Goal: Information Seeking & Learning: Learn about a topic

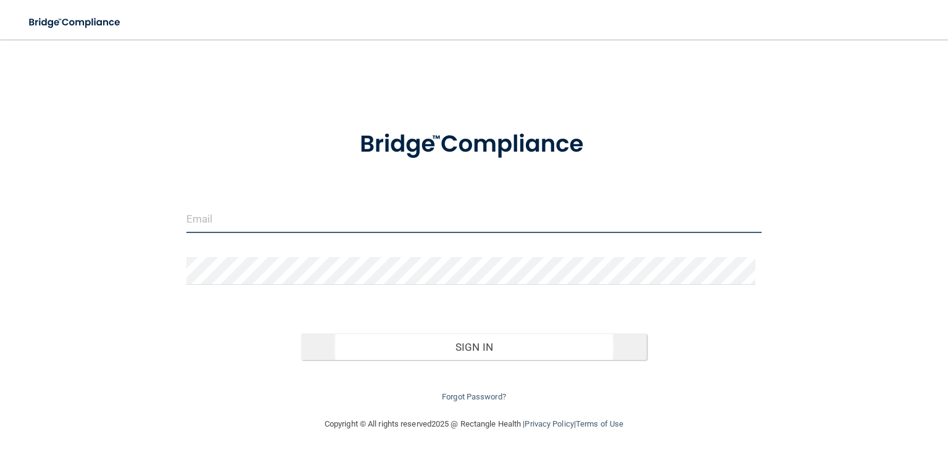
type input "[PERSON_NAME][EMAIL_ADDRESS][PERSON_NAME][DOMAIN_NAME]"
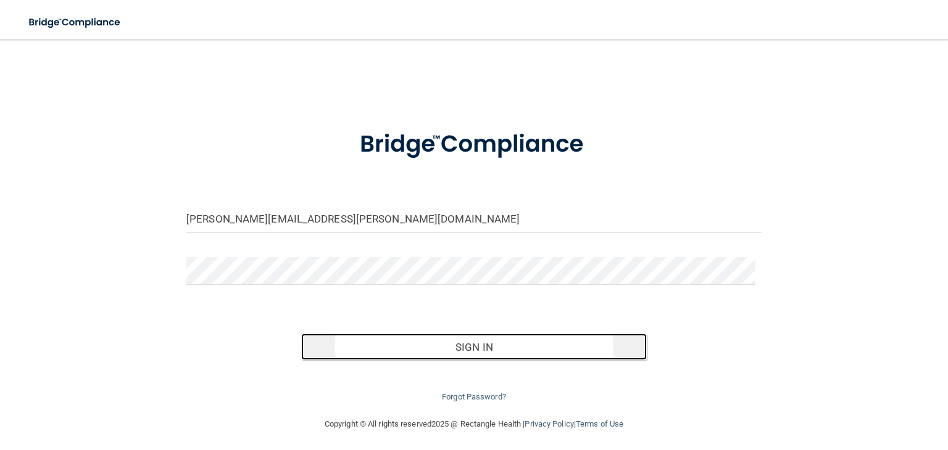
click at [433, 349] on button "Sign In" at bounding box center [473, 347] width 345 height 27
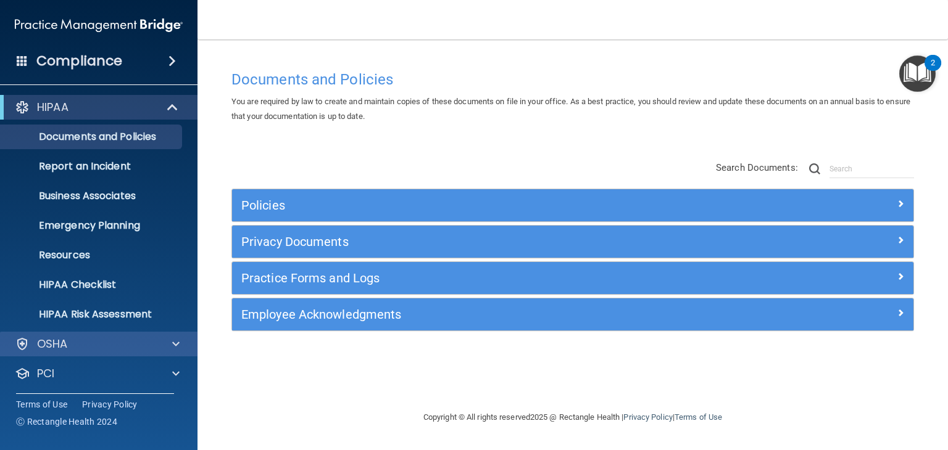
scroll to position [62, 0]
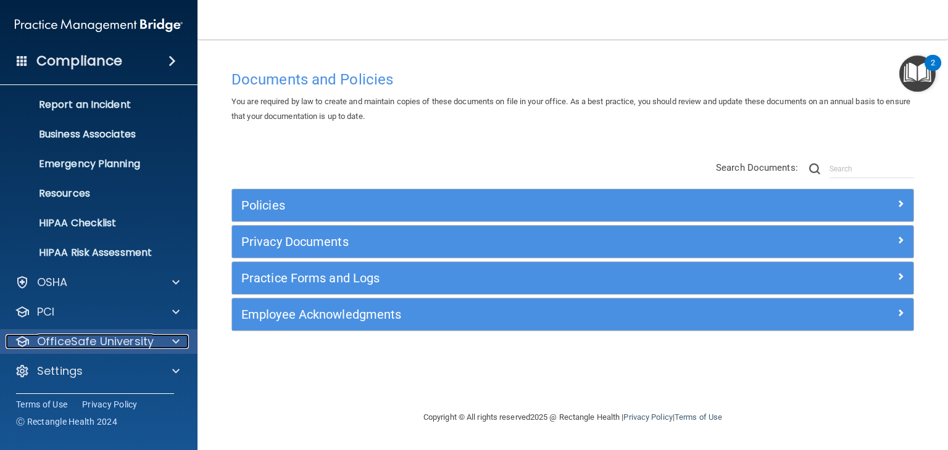
click at [106, 343] on p "OfficeSafe University" at bounding box center [95, 341] width 117 height 15
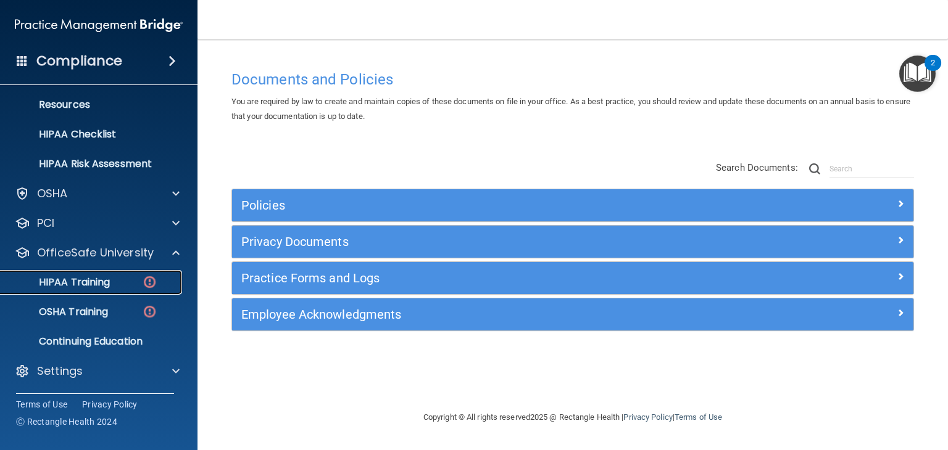
click at [86, 280] on p "HIPAA Training" at bounding box center [59, 282] width 102 height 12
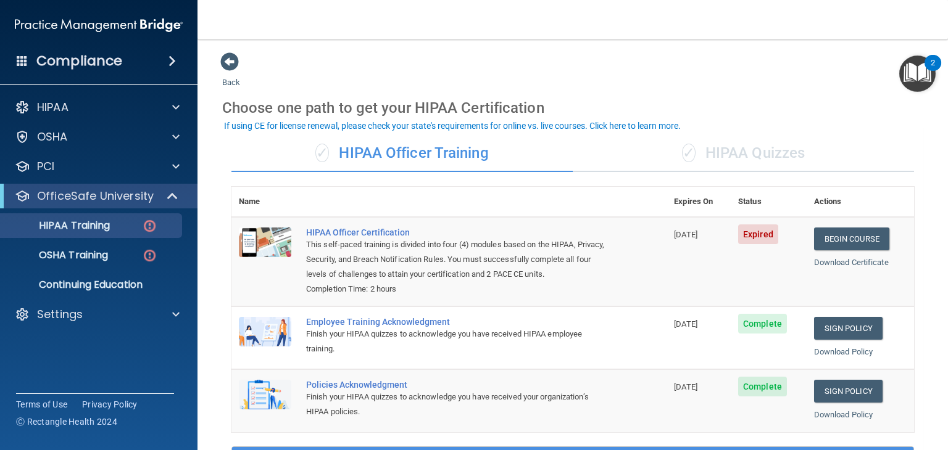
click at [101, 52] on h4 "Compliance" at bounding box center [79, 60] width 86 height 17
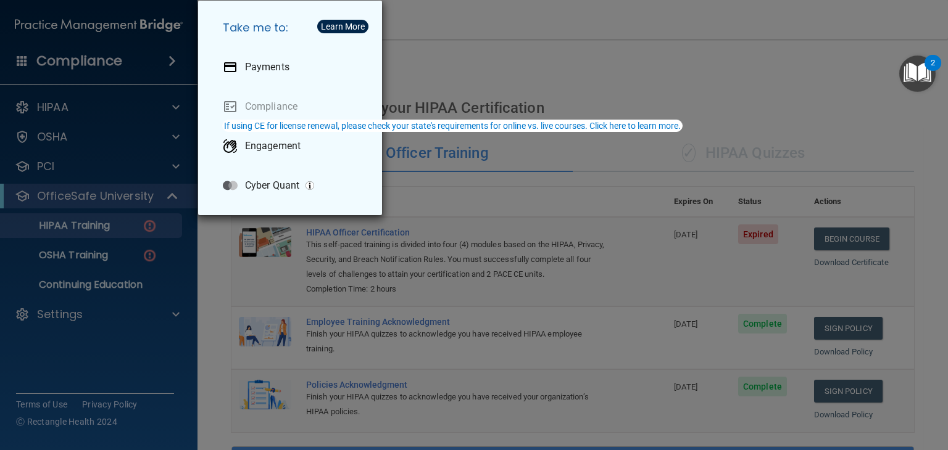
click at [145, 363] on div "Take me to: Payments Compliance Engagement Cyber Quant" at bounding box center [474, 225] width 948 height 450
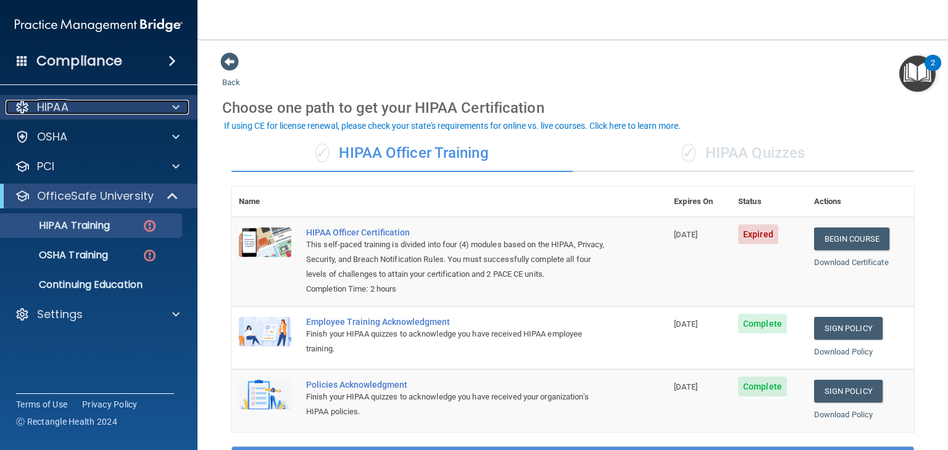
click at [51, 104] on p "HIPAA" at bounding box center [52, 107] width 31 height 15
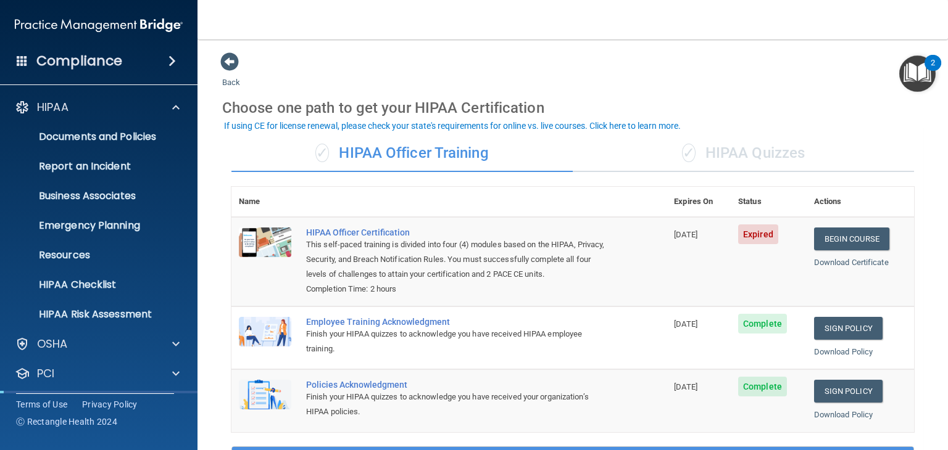
click at [87, 65] on h4 "Compliance" at bounding box center [79, 60] width 86 height 17
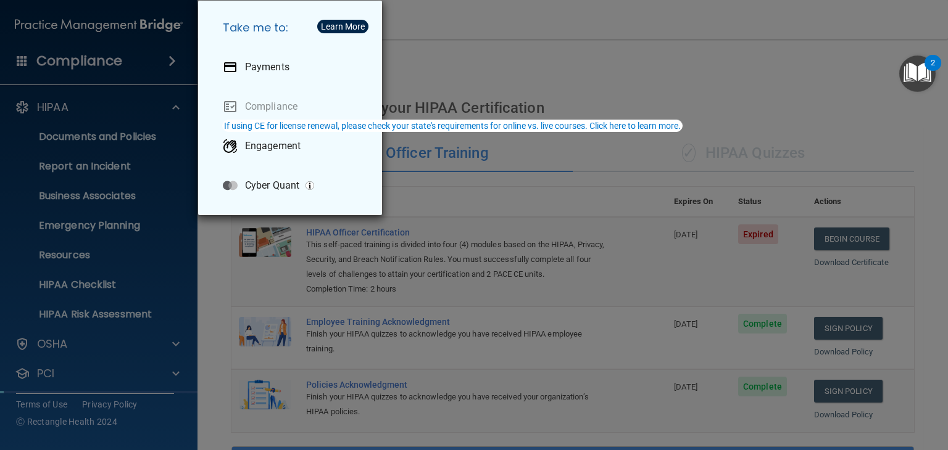
click at [87, 65] on div "Take me to: Payments Compliance Engagement Cyber Quant" at bounding box center [474, 225] width 948 height 450
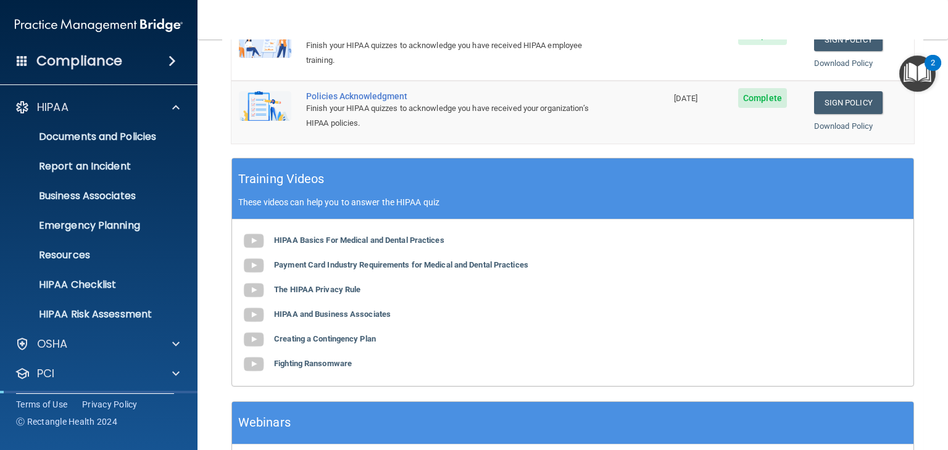
scroll to position [392, 0]
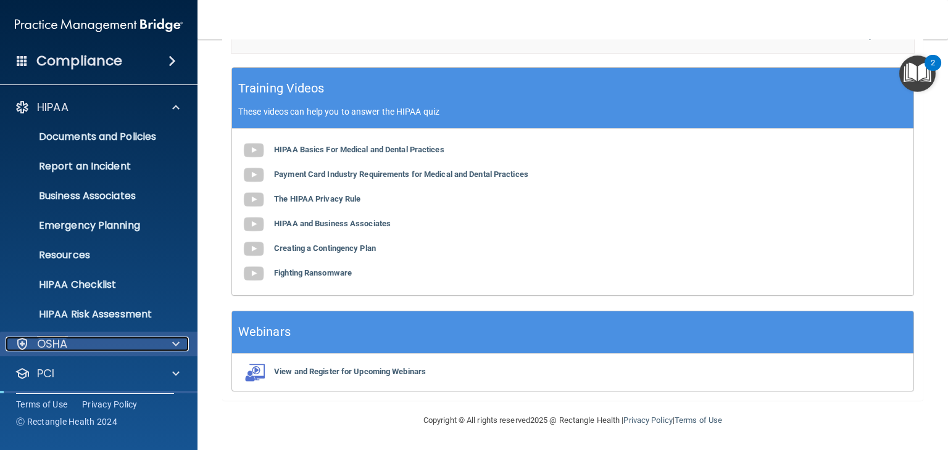
click at [74, 347] on div "OSHA" at bounding box center [82, 344] width 153 height 15
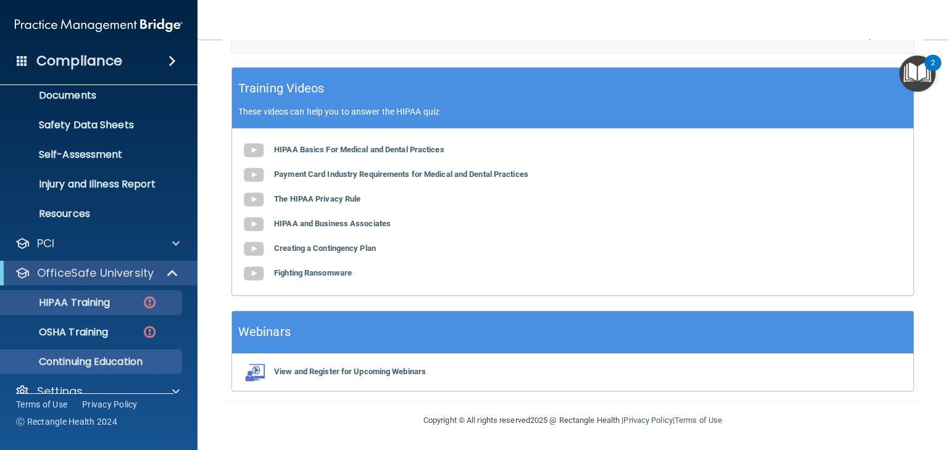
scroll to position [299, 0]
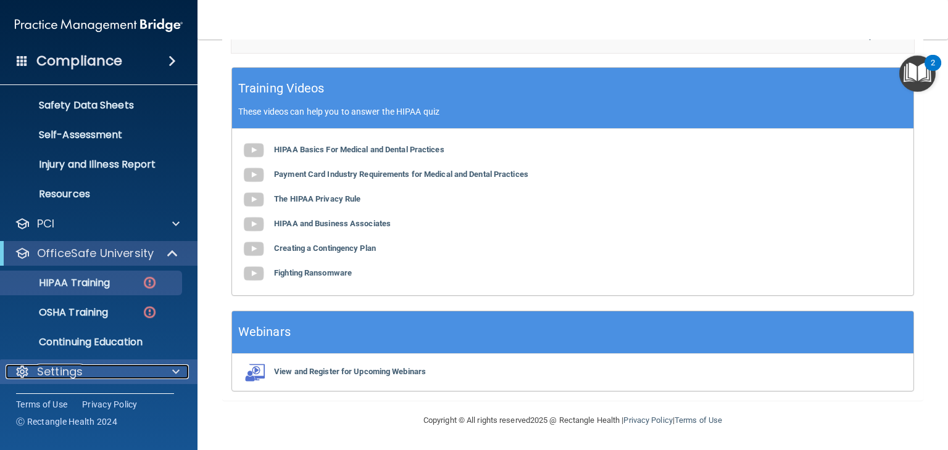
click at [80, 366] on p "Settings" at bounding box center [60, 372] width 46 height 15
click at [97, 370] on div "Settings" at bounding box center [82, 370] width 153 height 15
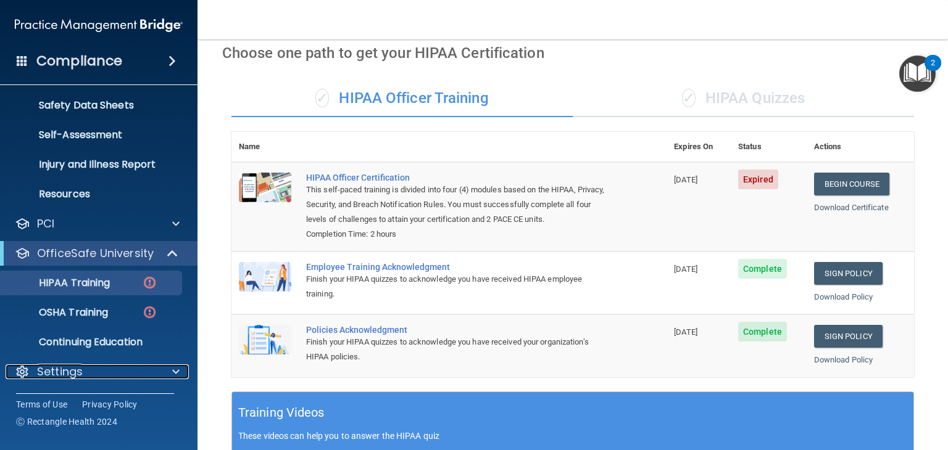
scroll to position [0, 0]
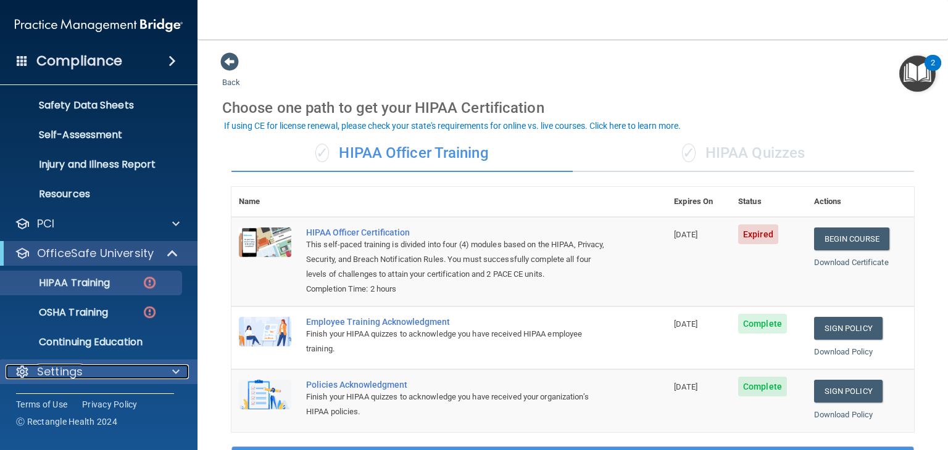
click at [55, 374] on p "Settings" at bounding box center [60, 372] width 46 height 15
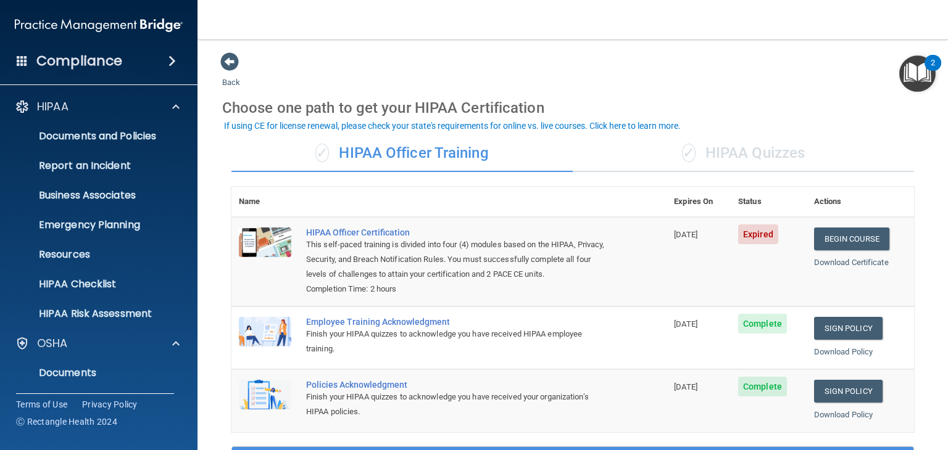
click at [171, 62] on span at bounding box center [171, 61] width 7 height 15
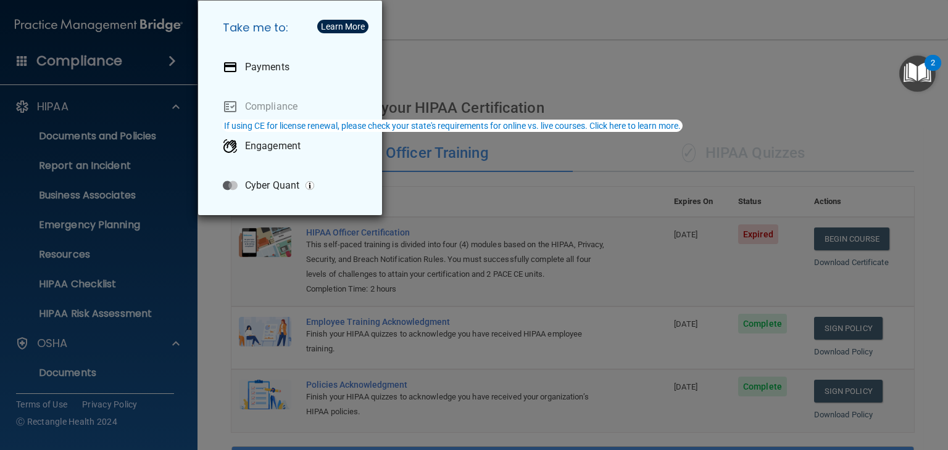
click at [463, 35] on div "Take me to: Payments Compliance Engagement Cyber Quant" at bounding box center [474, 225] width 948 height 450
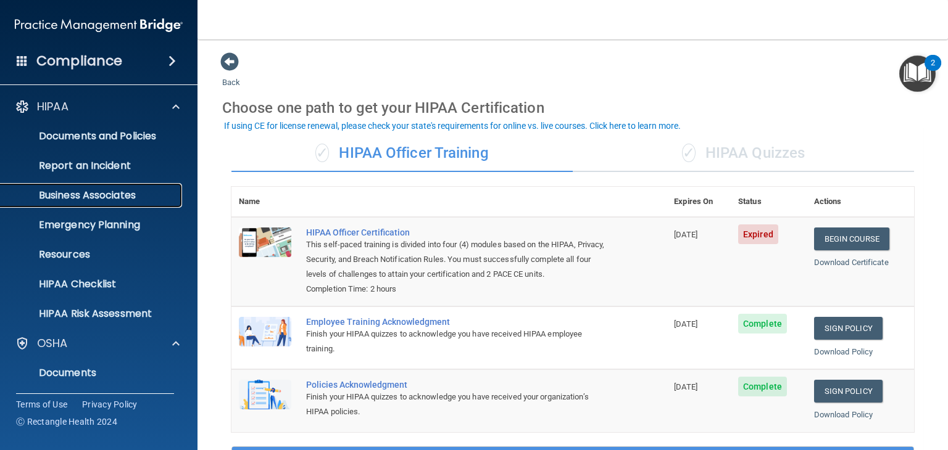
click at [87, 197] on p "Business Associates" at bounding box center [92, 195] width 168 height 12
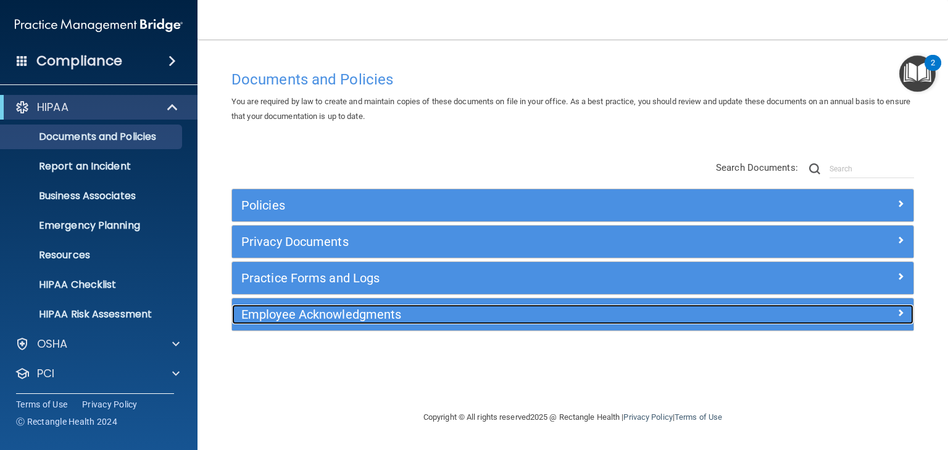
click at [897, 315] on span at bounding box center [900, 312] width 7 height 15
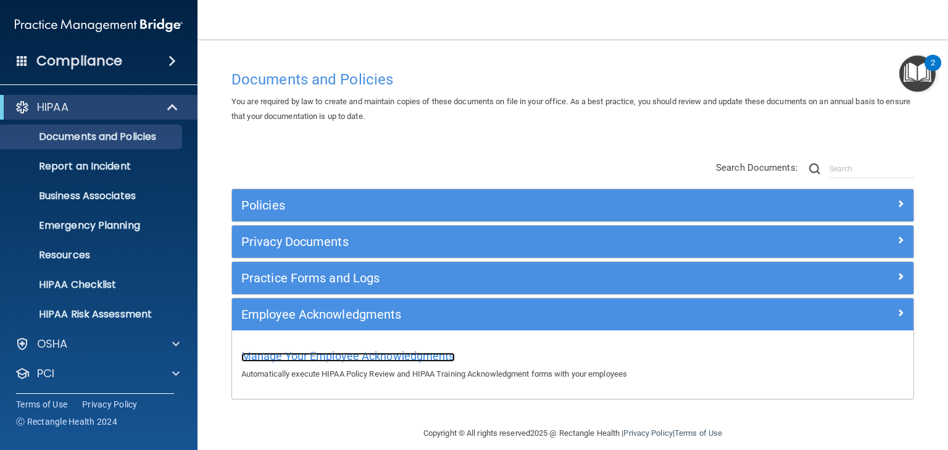
click at [394, 353] on span "Manage Your Employee Acknowledgments" at bounding box center [347, 356] width 213 height 13
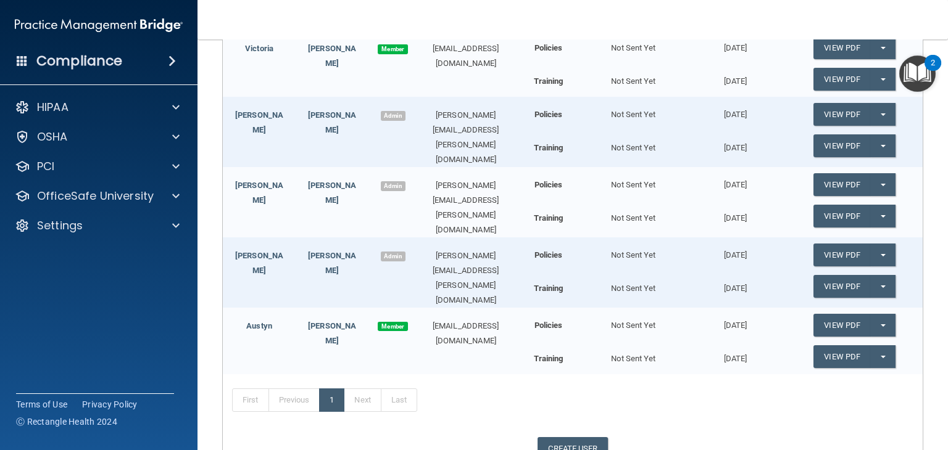
scroll to position [217, 0]
click at [880, 325] on span "button" at bounding box center [882, 326] width 5 height 2
click at [866, 341] on link "Update Acknowledgment" at bounding box center [870, 350] width 114 height 19
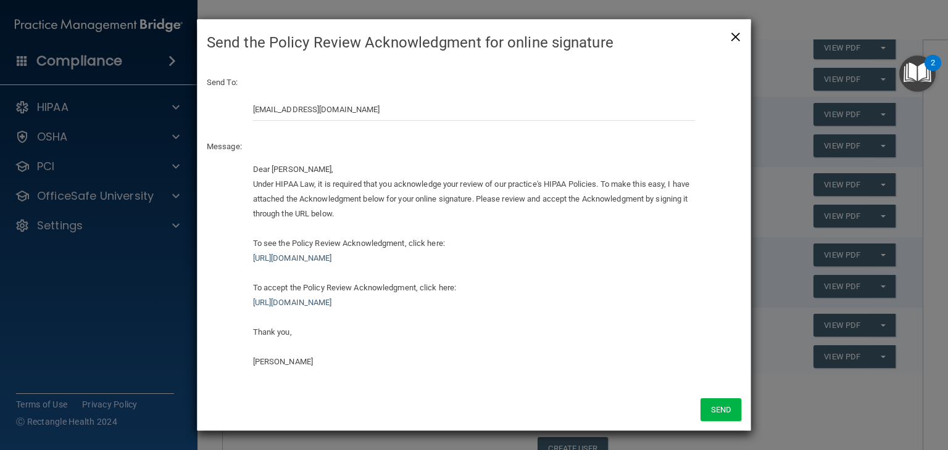
click at [733, 41] on span "×" at bounding box center [735, 35] width 11 height 25
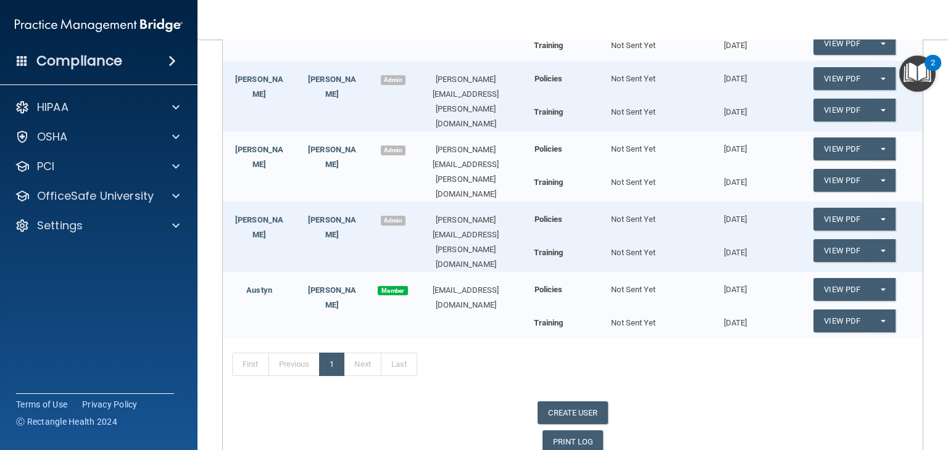
scroll to position [254, 0]
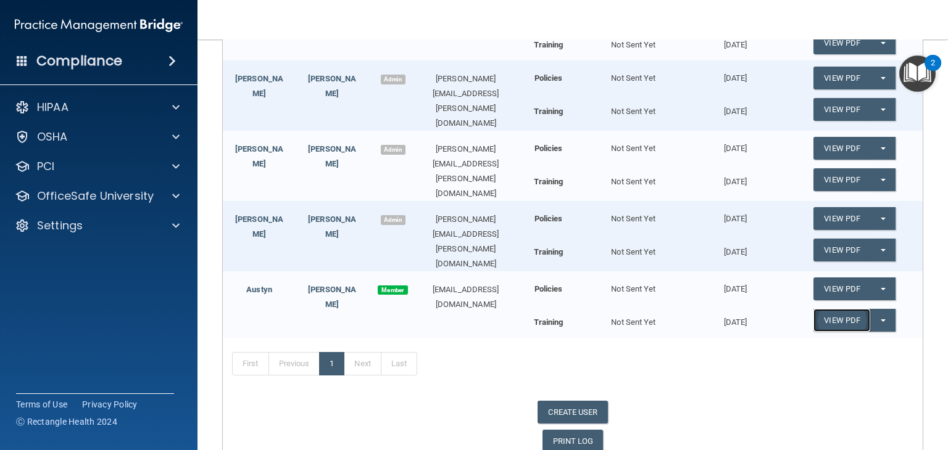
click at [819, 315] on link "View PDF" at bounding box center [841, 320] width 57 height 23
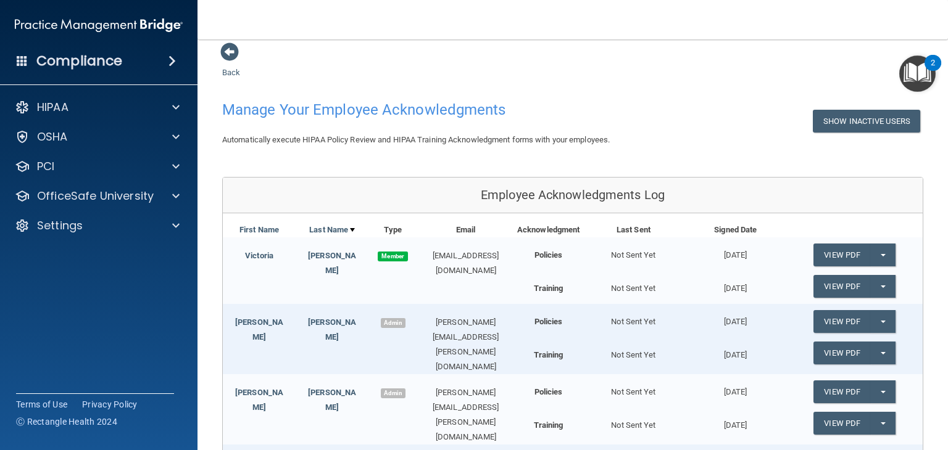
scroll to position [11, 0]
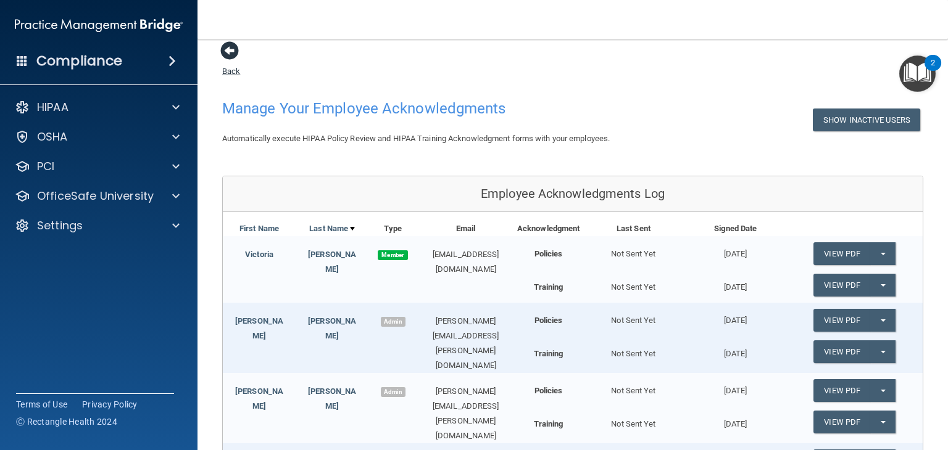
click at [227, 52] on span at bounding box center [229, 50] width 19 height 19
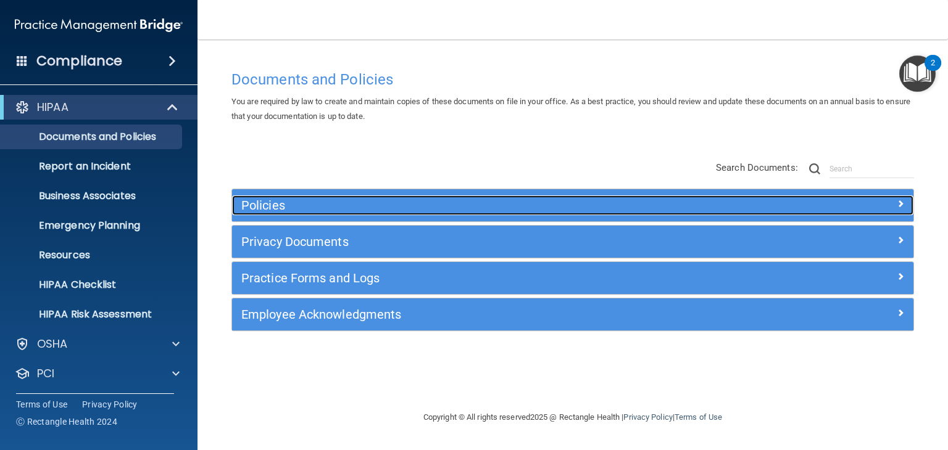
click at [903, 206] on span at bounding box center [900, 203] width 7 height 15
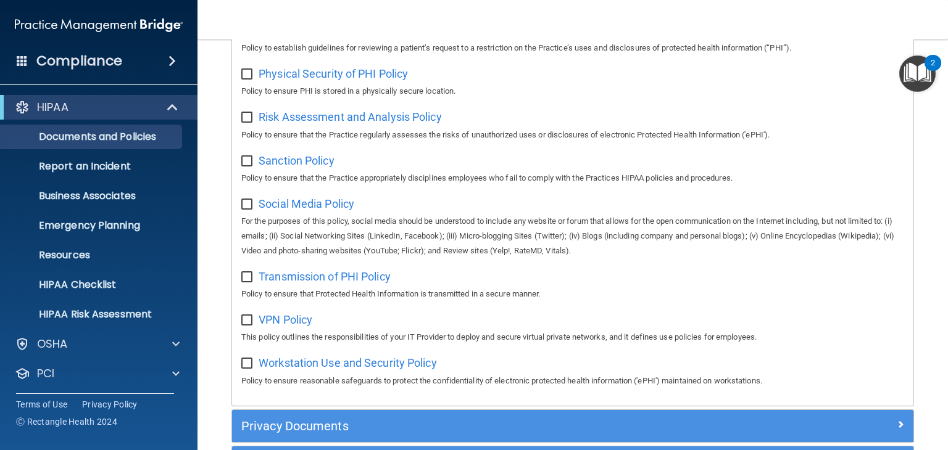
scroll to position [975, 0]
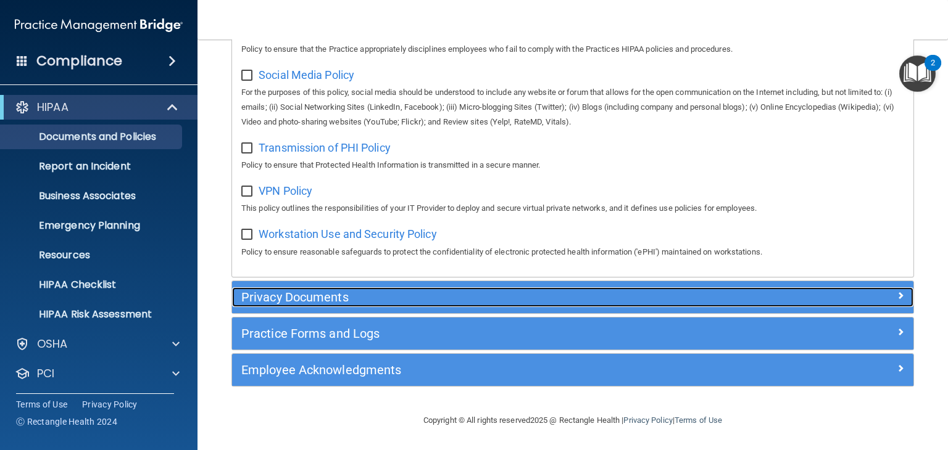
click at [897, 298] on span at bounding box center [900, 295] width 7 height 15
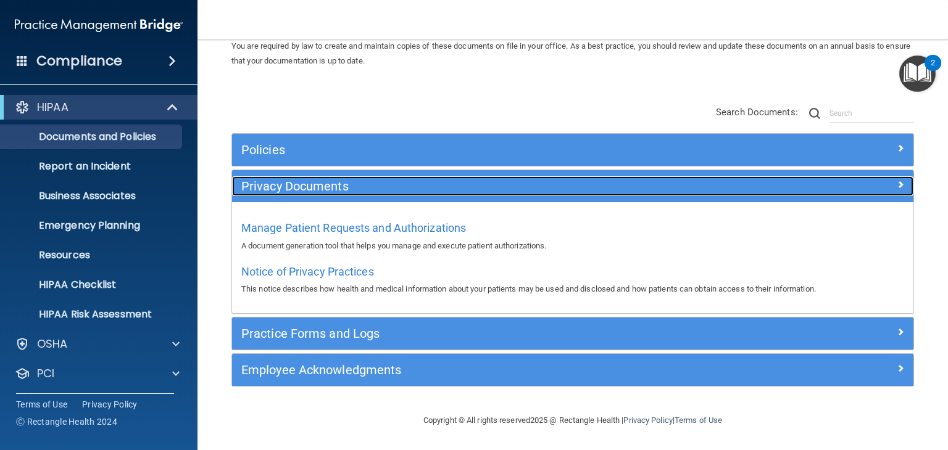
scroll to position [55, 0]
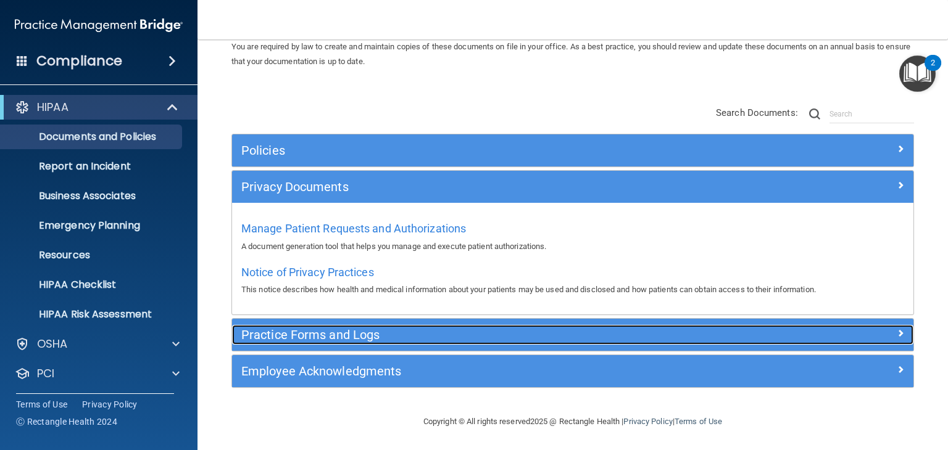
click at [897, 328] on span at bounding box center [900, 333] width 7 height 15
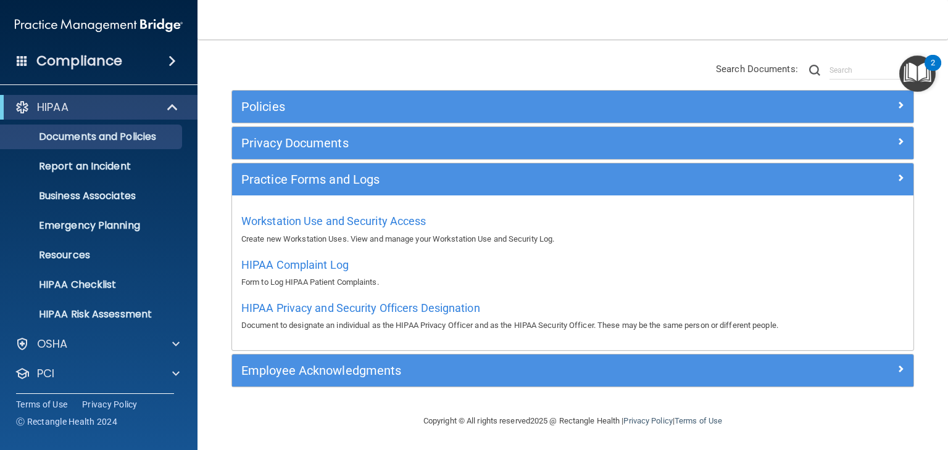
scroll to position [0, 0]
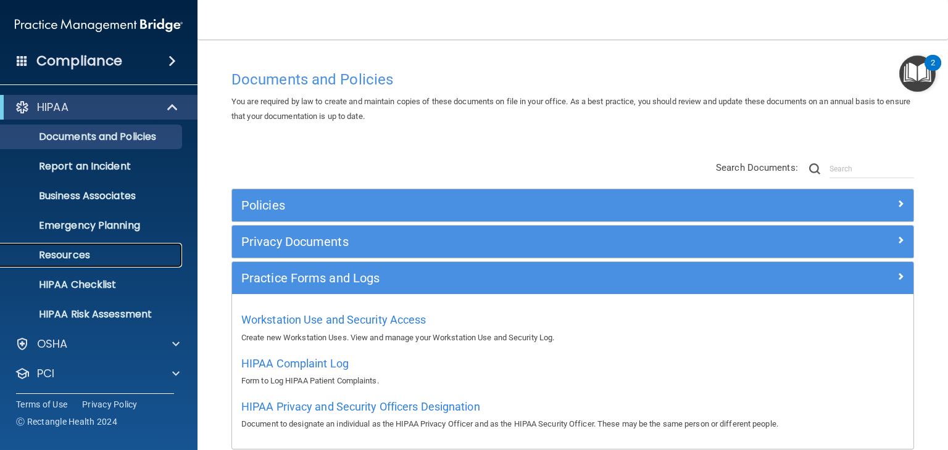
click at [75, 251] on p "Resources" at bounding box center [92, 255] width 168 height 12
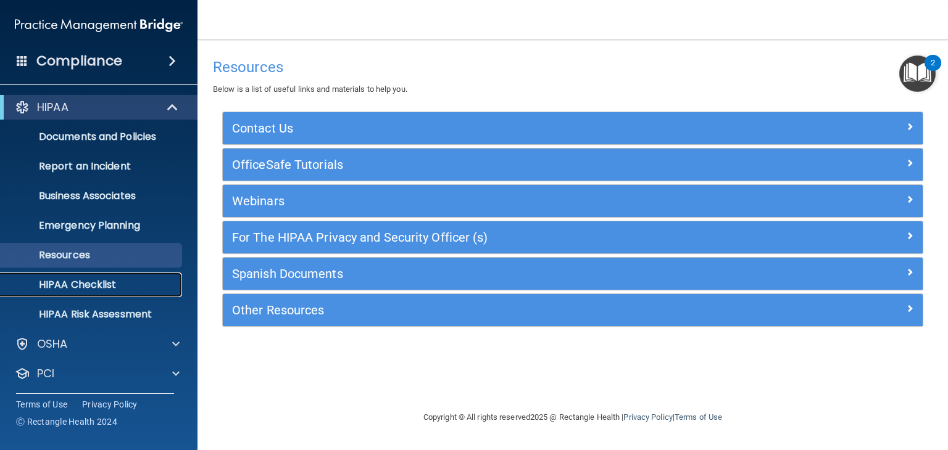
click at [76, 284] on p "HIPAA Checklist" at bounding box center [92, 285] width 168 height 12
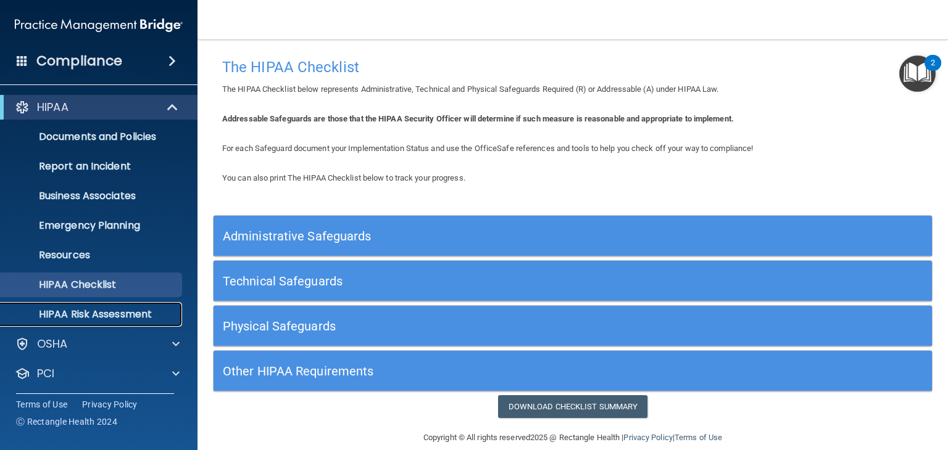
click at [85, 320] on p "HIPAA Risk Assessment" at bounding box center [92, 315] width 168 height 12
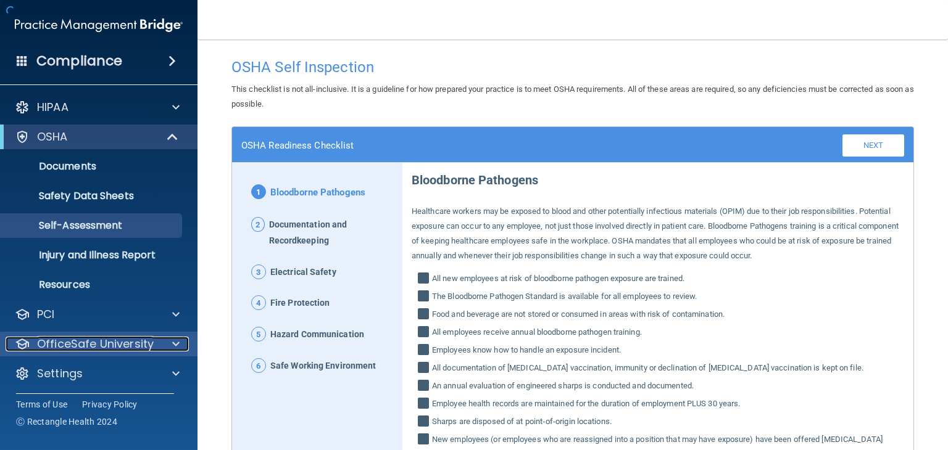
click at [79, 339] on p "OfficeSafe University" at bounding box center [95, 344] width 117 height 15
click at [64, 346] on p "OfficeSafe University" at bounding box center [95, 344] width 117 height 15
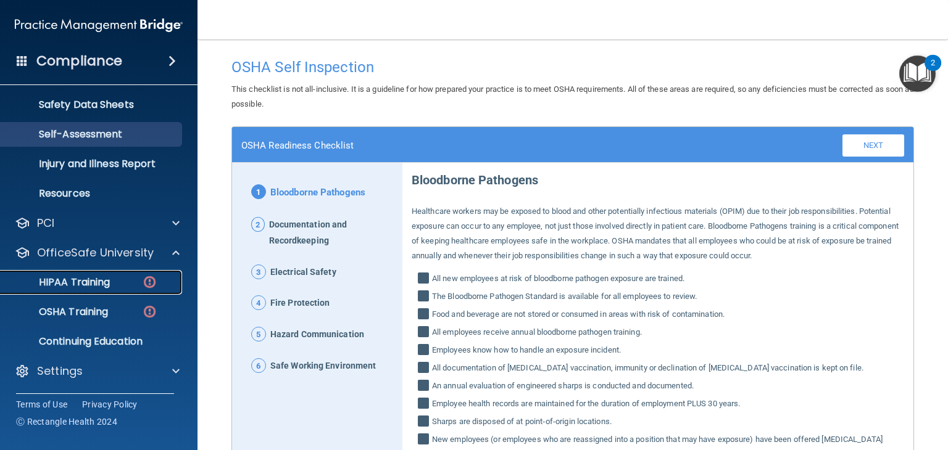
click at [79, 283] on p "HIPAA Training" at bounding box center [59, 282] width 102 height 12
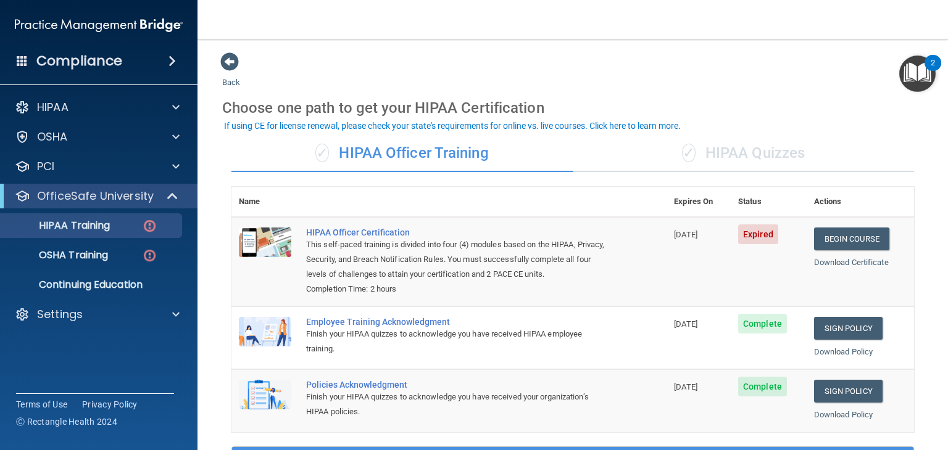
click at [847, 267] on div "Download Certificate" at bounding box center [860, 262] width 93 height 15
click at [845, 260] on link "Download Certificate" at bounding box center [851, 262] width 75 height 9
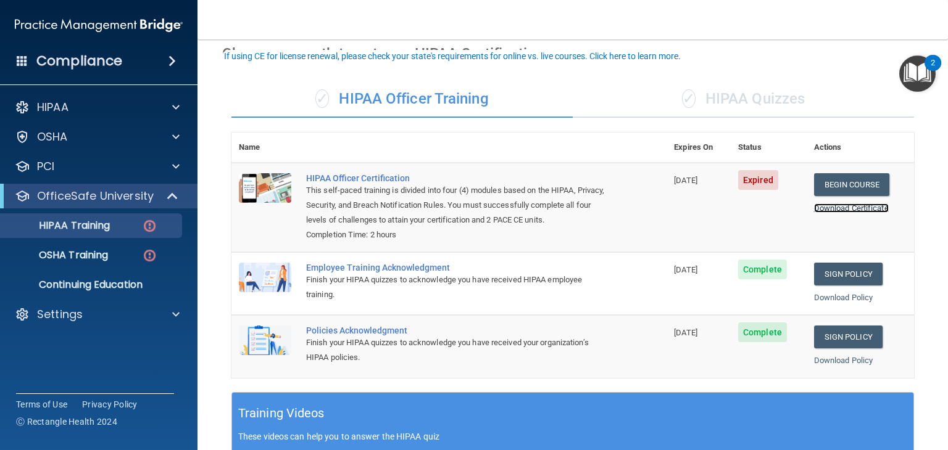
scroll to position [70, 0]
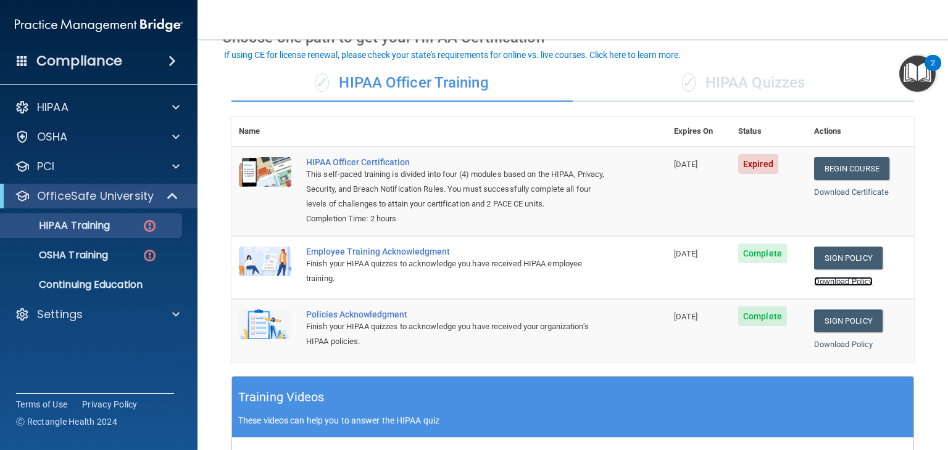
click at [817, 286] on link "Download Policy" at bounding box center [843, 281] width 59 height 9
click at [69, 257] on p "OSHA Training" at bounding box center [58, 255] width 100 height 12
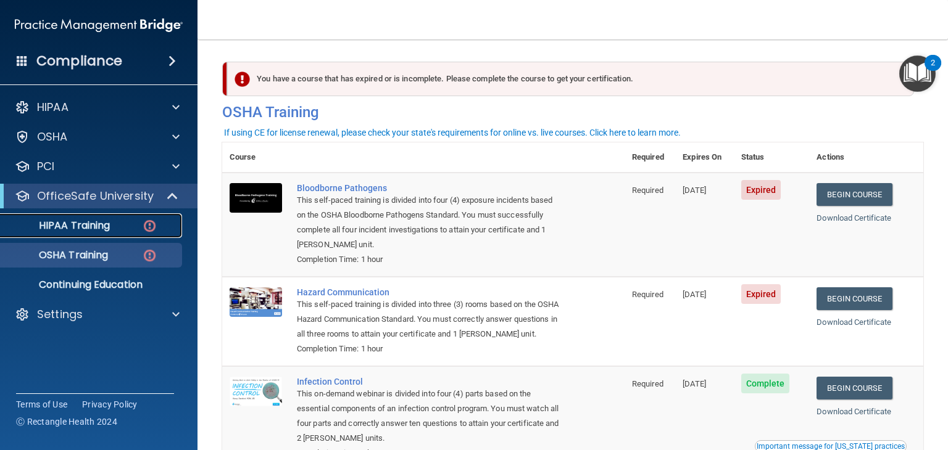
click at [77, 230] on p "HIPAA Training" at bounding box center [59, 226] width 102 height 12
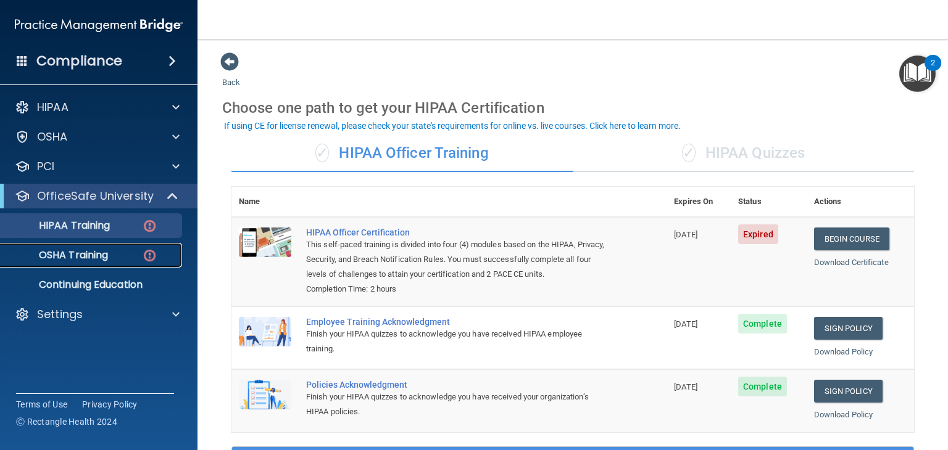
click at [83, 255] on p "OSHA Training" at bounding box center [58, 255] width 100 height 12
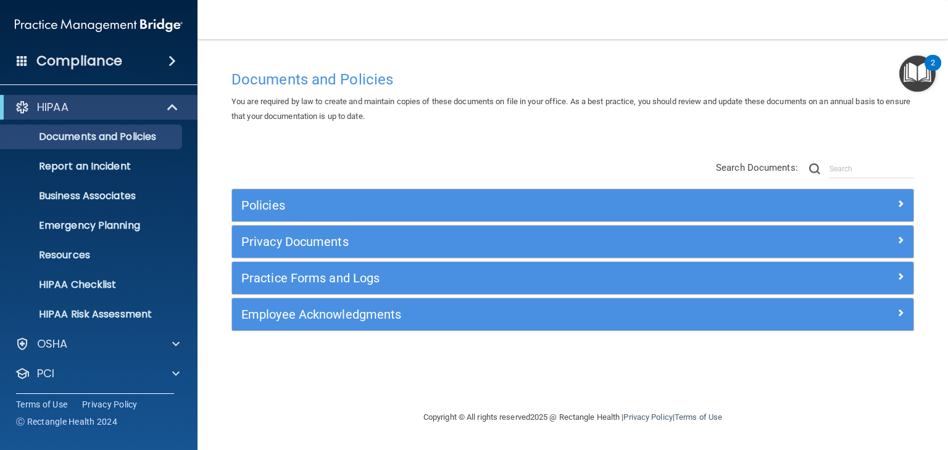
click at [452, 129] on div "Documents and Policies You are required by law to create and maintain copies of…" at bounding box center [572, 237] width 701 height 346
